Goal: Information Seeking & Learning: Compare options

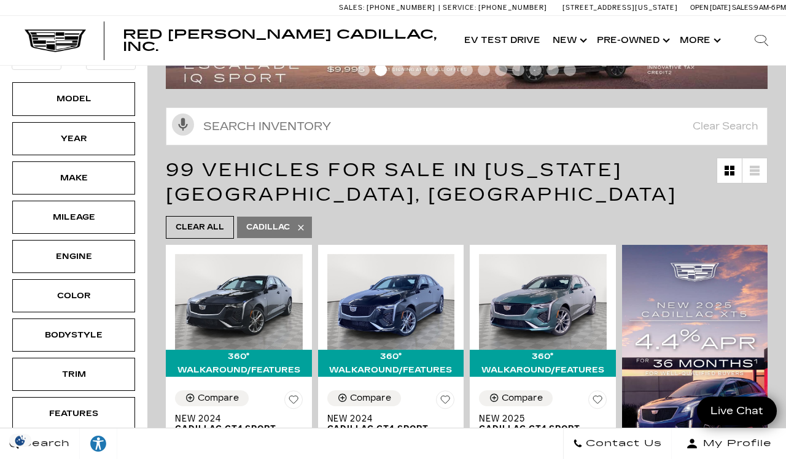
scroll to position [75, 0]
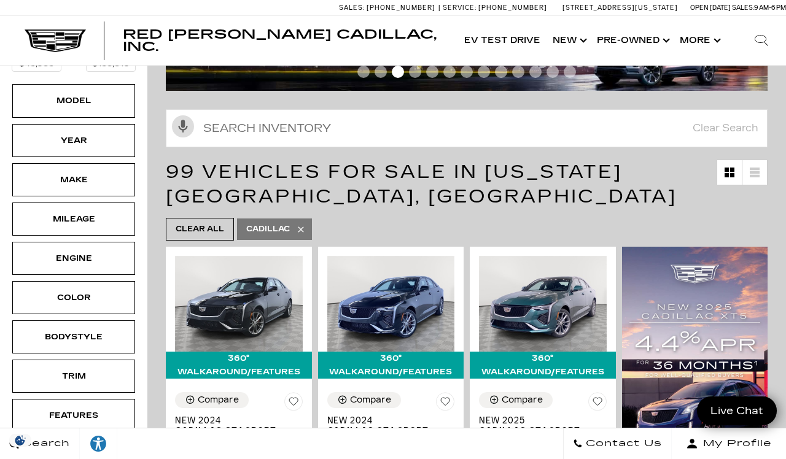
click at [91, 101] on div "Model" at bounding box center [73, 101] width 61 height 14
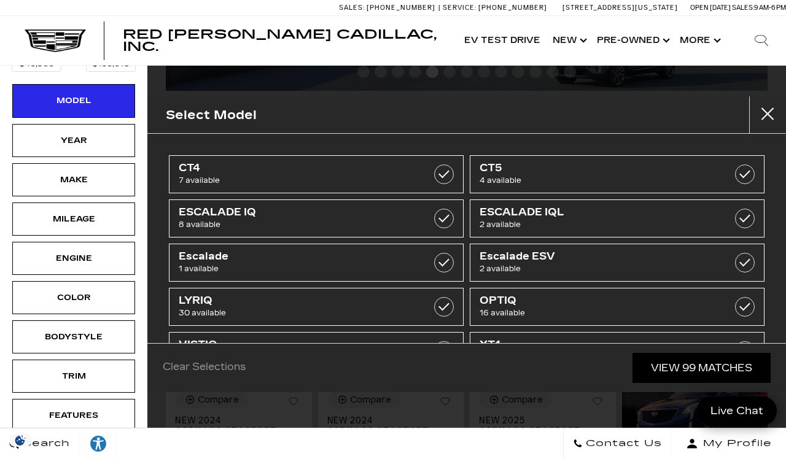
click at [446, 214] on label at bounding box center [444, 219] width 20 height 20
type input "$133,515"
checkbox input "true"
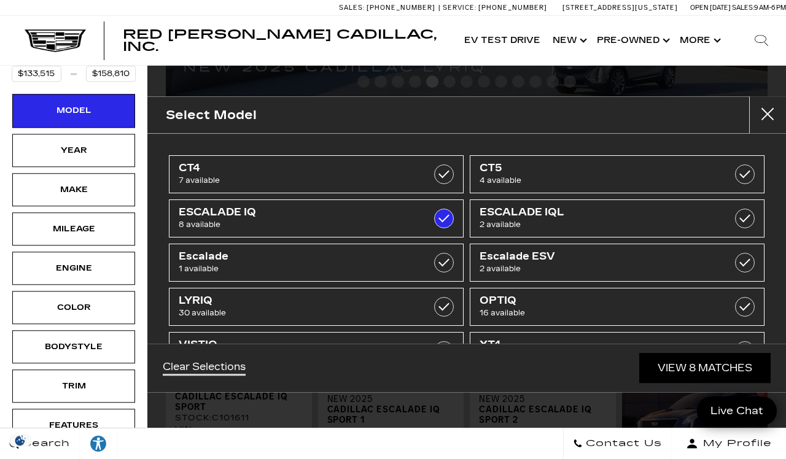
scroll to position [60, 0]
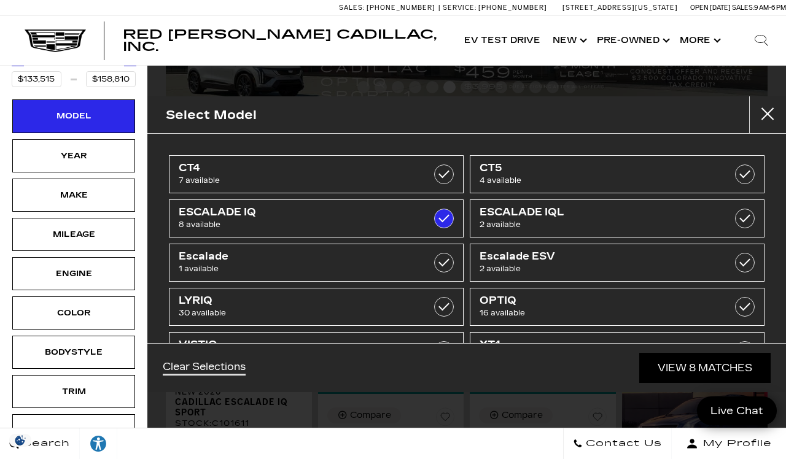
click at [330, 212] on span "ESCALADE IQ" at bounding box center [296, 212] width 234 height 12
type input "$45,985"
checkbox input "false"
click at [319, 223] on span "8 available" at bounding box center [296, 225] width 234 height 12
type input "$133,515"
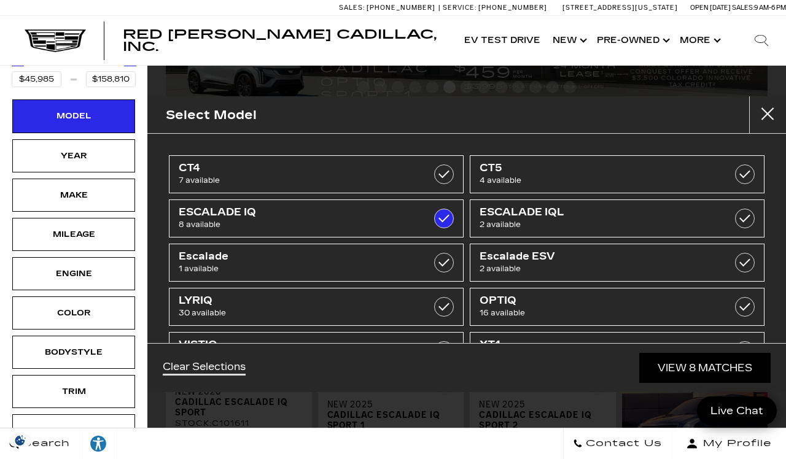
checkbox input "true"
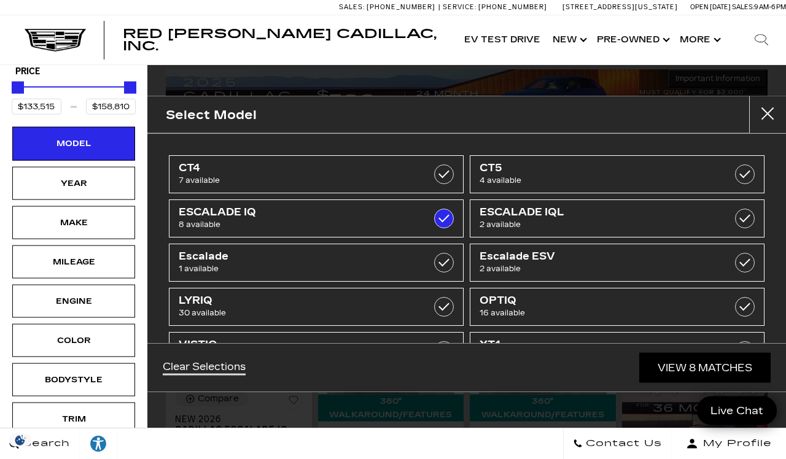
click at [306, 156] on link "CT4 7 available" at bounding box center [316, 174] width 295 height 38
type input "$45,985"
checkbox input "true"
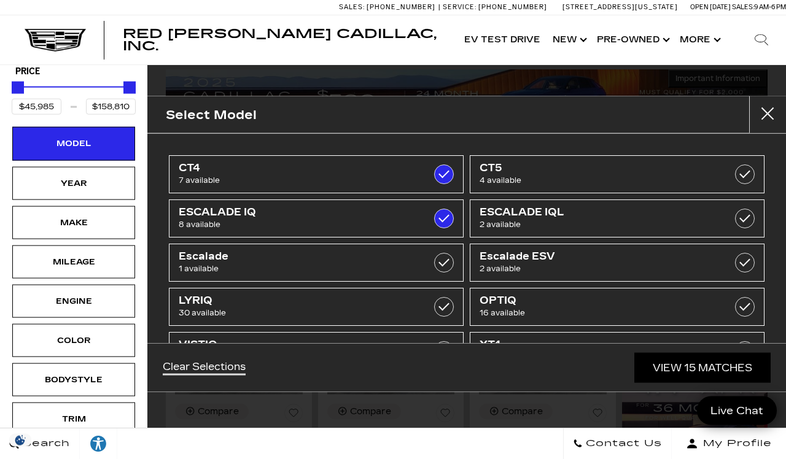
scroll to position [29, 0]
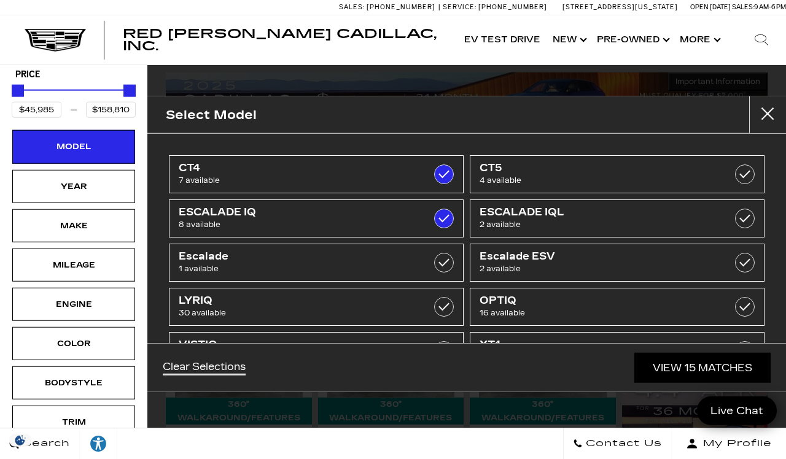
click at [438, 203] on link "ESCALADE IQ 8 available" at bounding box center [316, 219] width 295 height 38
type input "$53,735"
checkbox input "false"
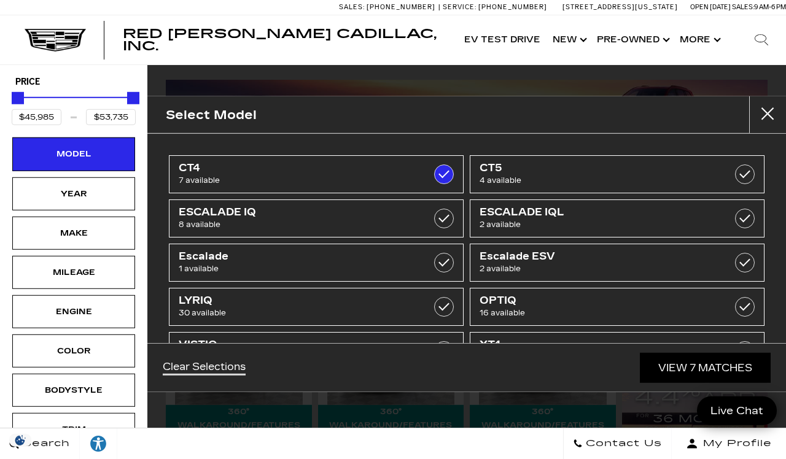
click at [442, 215] on label at bounding box center [444, 219] width 20 height 20
type input "$158,810"
checkbox input "true"
click at [440, 227] on label at bounding box center [444, 219] width 20 height 20
type input "$53,735"
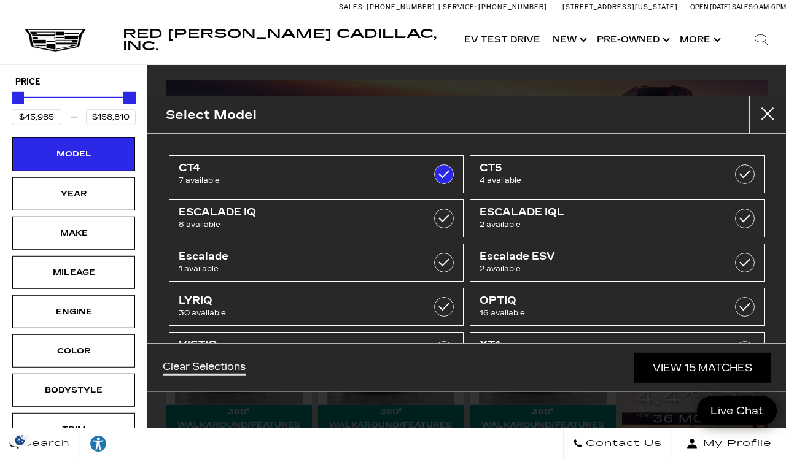
checkbox input "false"
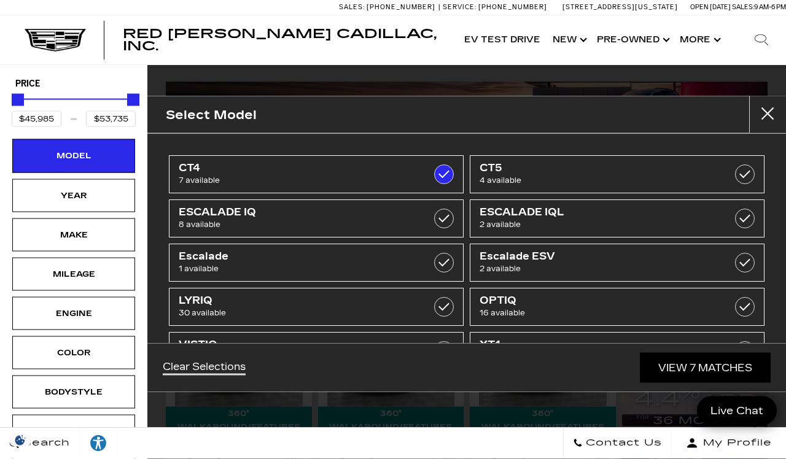
click at [729, 174] on link "CT5 4 available" at bounding box center [617, 174] width 295 height 38
type input "$56,635"
checkbox input "true"
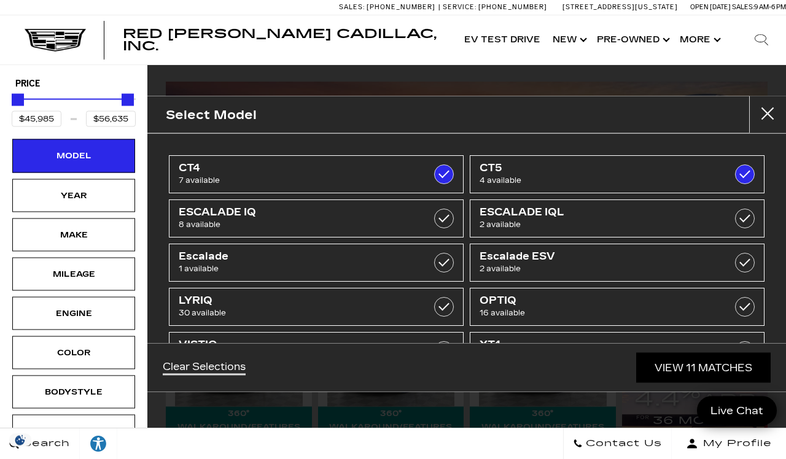
scroll to position [41, 0]
click at [661, 382] on link "View 11 Matches" at bounding box center [703, 368] width 134 height 30
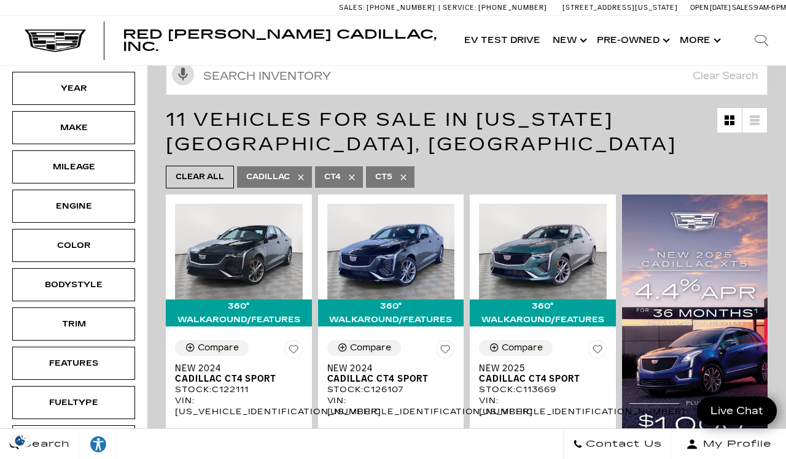
scroll to position [127, 0]
click at [91, 132] on div "Make" at bounding box center [73, 128] width 61 height 14
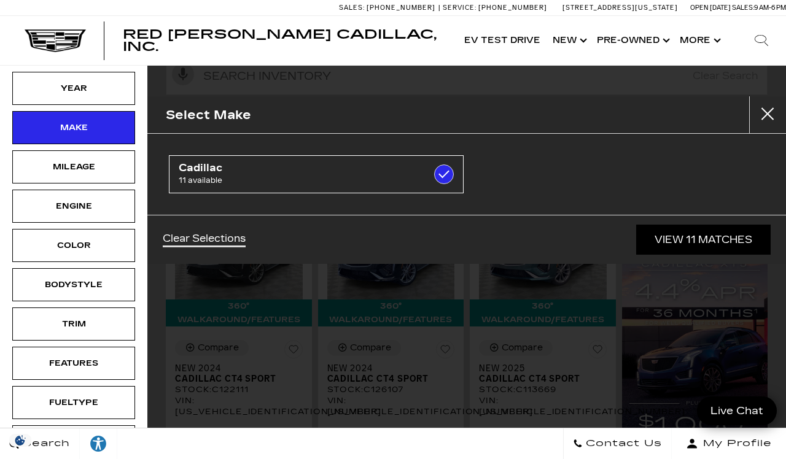
click at [444, 182] on label at bounding box center [444, 175] width 20 height 20
checkbox input "false"
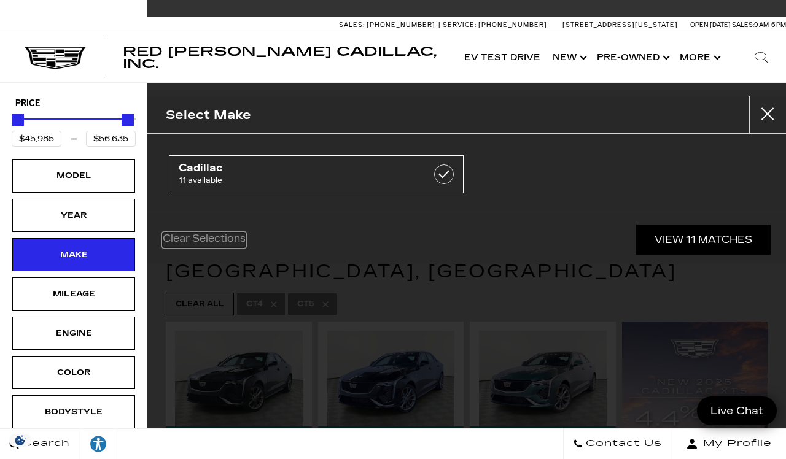
click at [206, 236] on link "Clear Selections" at bounding box center [204, 240] width 83 height 15
click at [207, 238] on link "Clear Selections" at bounding box center [204, 240] width 83 height 15
click at [753, 121] on button "Close" at bounding box center [767, 114] width 37 height 37
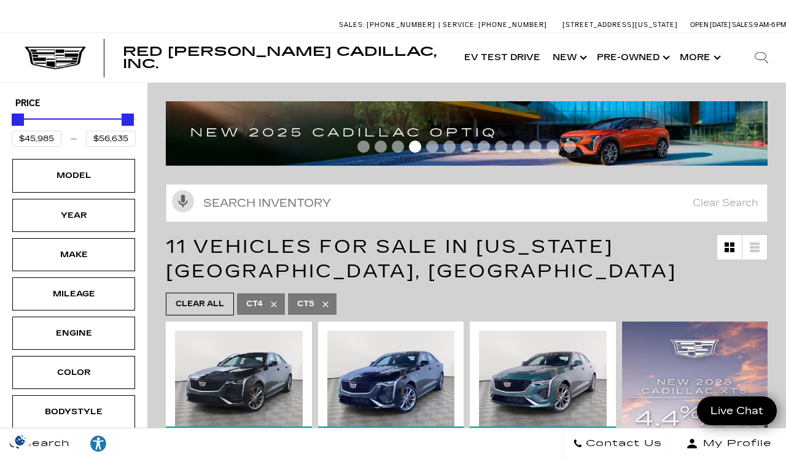
click at [96, 180] on div "Model" at bounding box center [73, 176] width 61 height 14
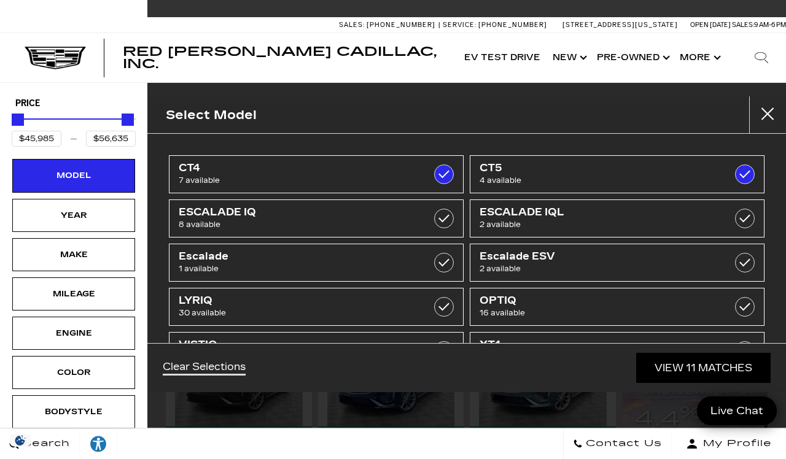
click at [444, 171] on label at bounding box center [444, 175] width 20 height 20
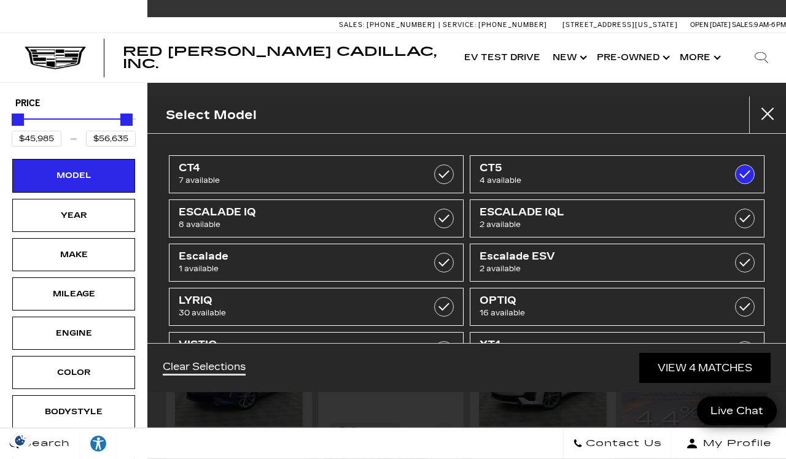
type input "$50,467"
checkbox input "false"
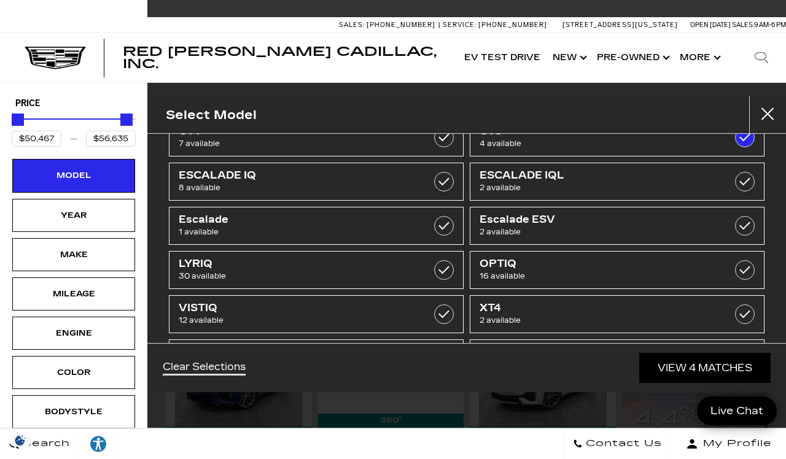
scroll to position [34, 0]
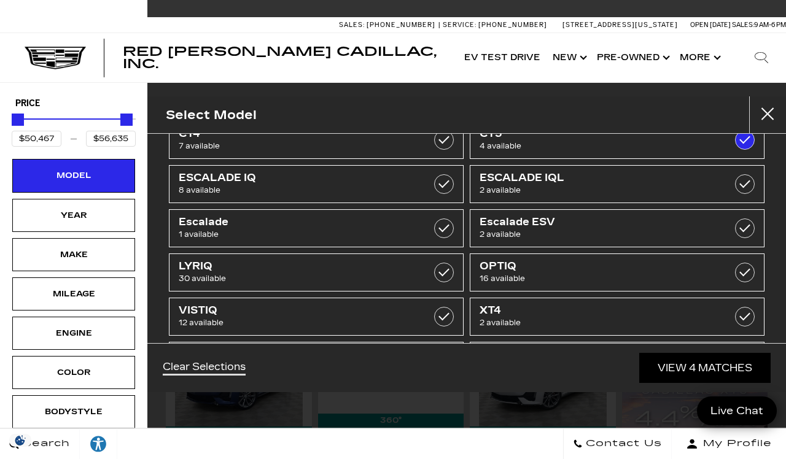
click at [346, 366] on span "8 available" at bounding box center [296, 367] width 234 height 12
type input "$65,085"
checkbox input "true"
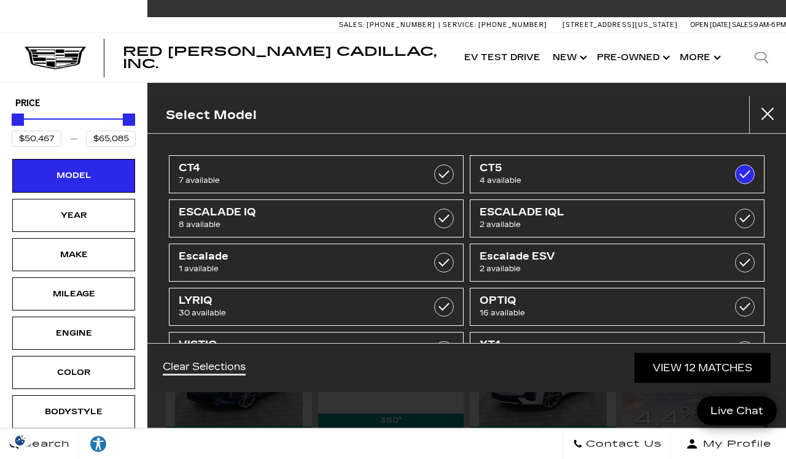
click at [683, 383] on link "View 12 Matches" at bounding box center [702, 368] width 136 height 30
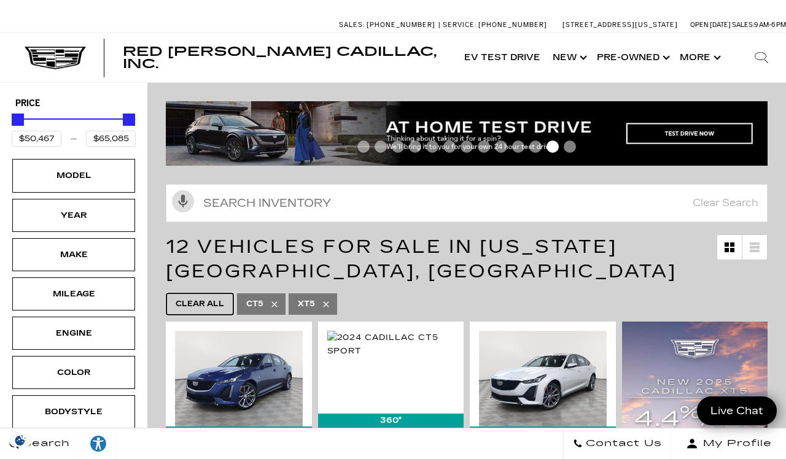
click at [212, 299] on span "Clear All" at bounding box center [200, 304] width 48 height 15
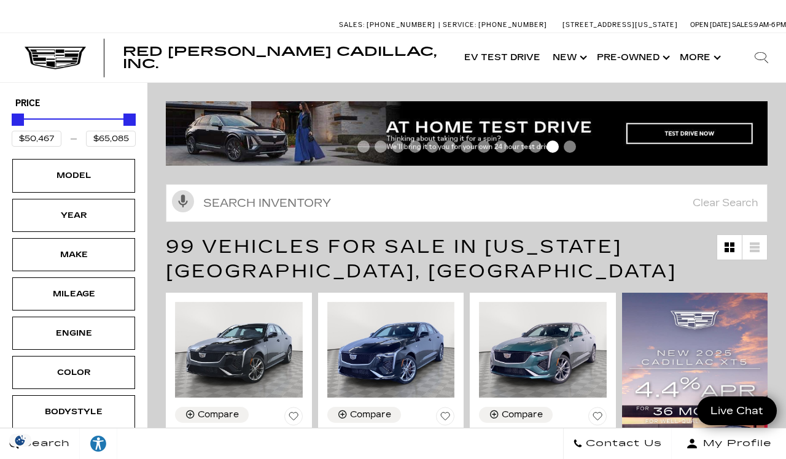
type input "$45,985"
type input "$158,810"
